Goal: Transaction & Acquisition: Purchase product/service

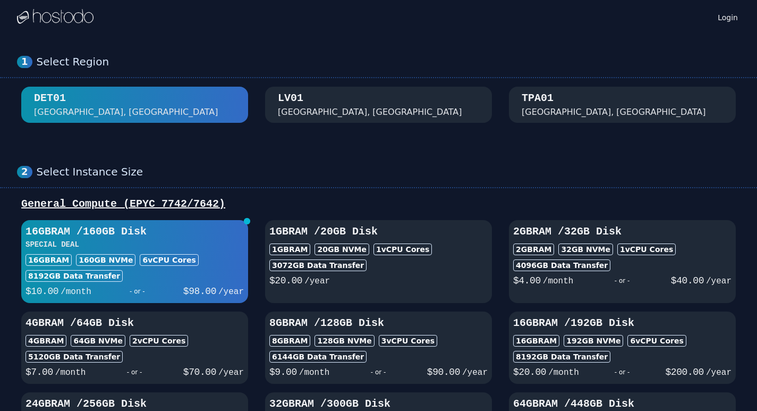
scroll to position [53, 0]
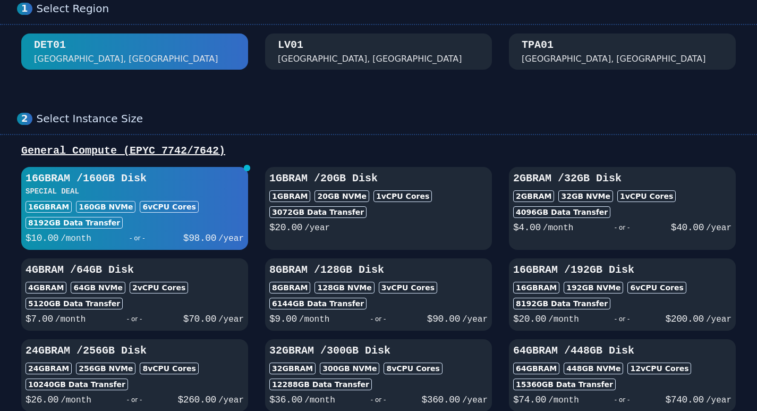
click at [314, 61] on div "[GEOGRAPHIC_DATA], [GEOGRAPHIC_DATA]" at bounding box center [370, 59] width 184 height 13
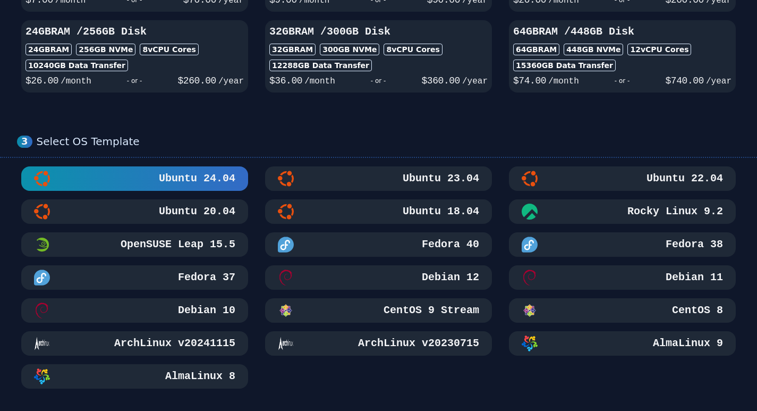
scroll to position [159, 0]
